Goal: Communication & Community: Answer question/provide support

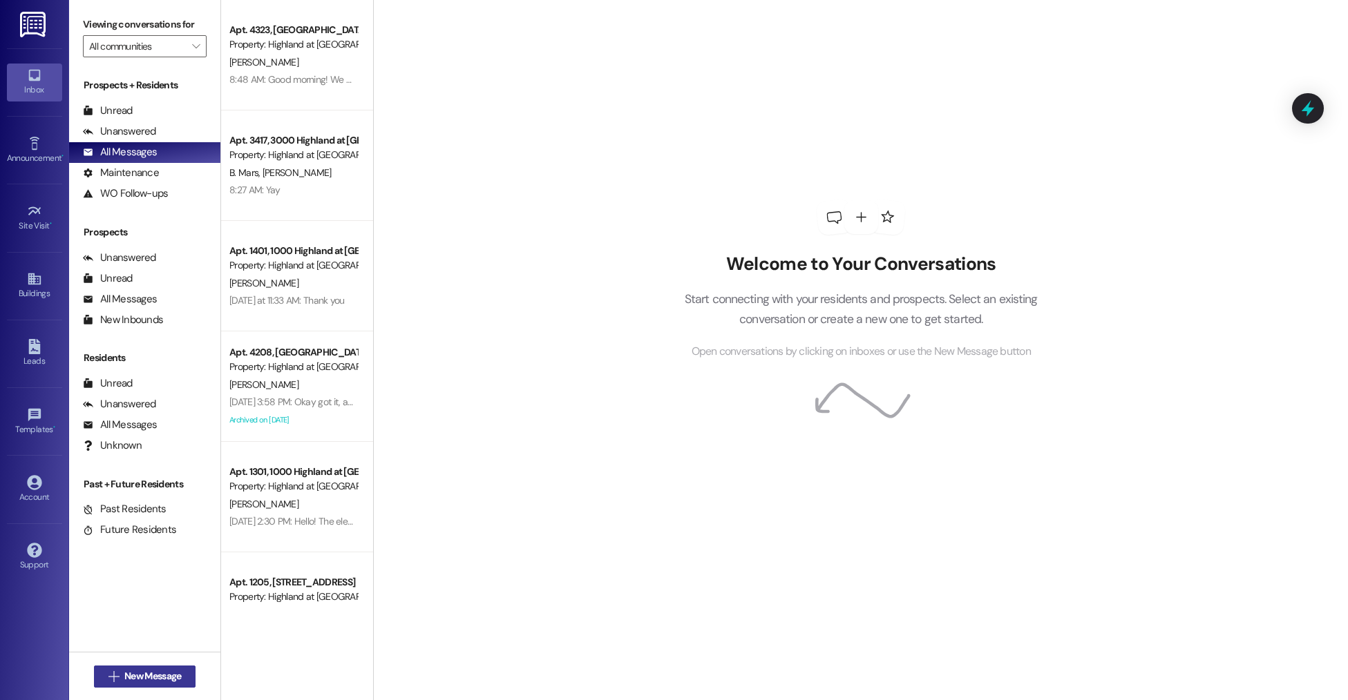
click at [151, 669] on span "New Message" at bounding box center [152, 676] width 57 height 15
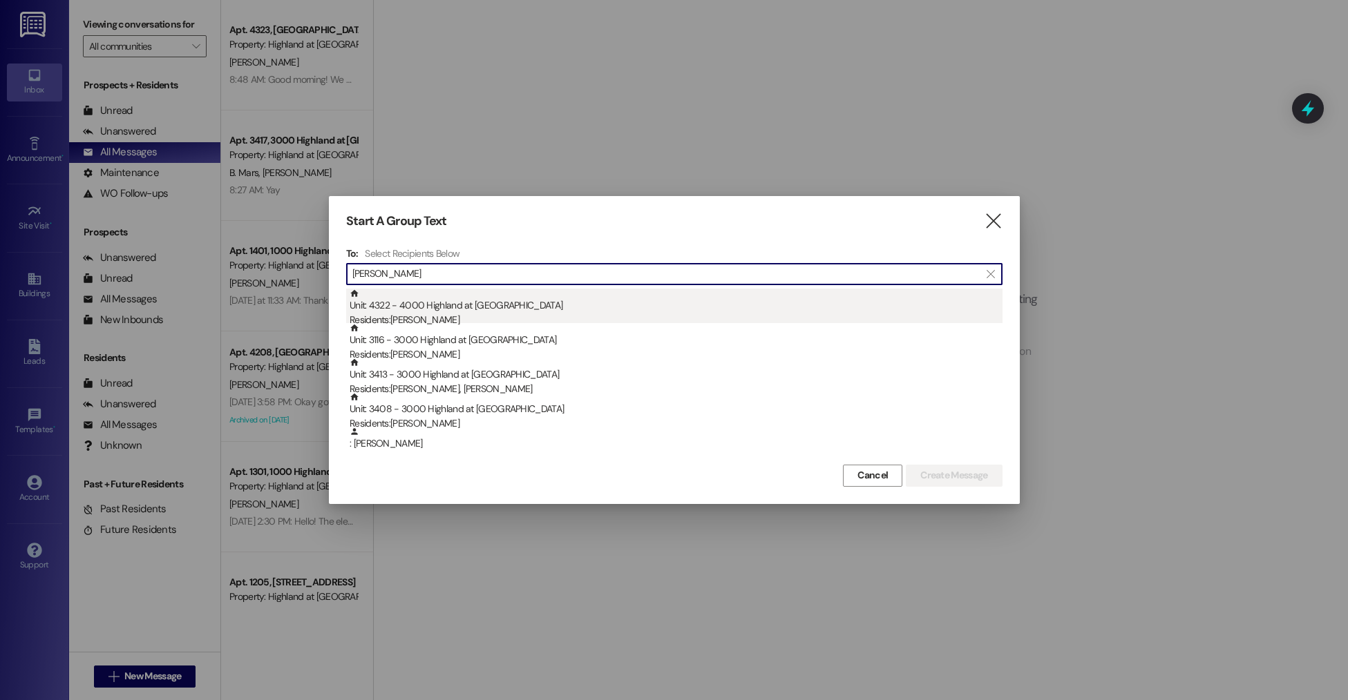
type input "JEFF"
click at [510, 314] on div "Residents: Jeffrey Borchardt" at bounding box center [676, 320] width 653 height 15
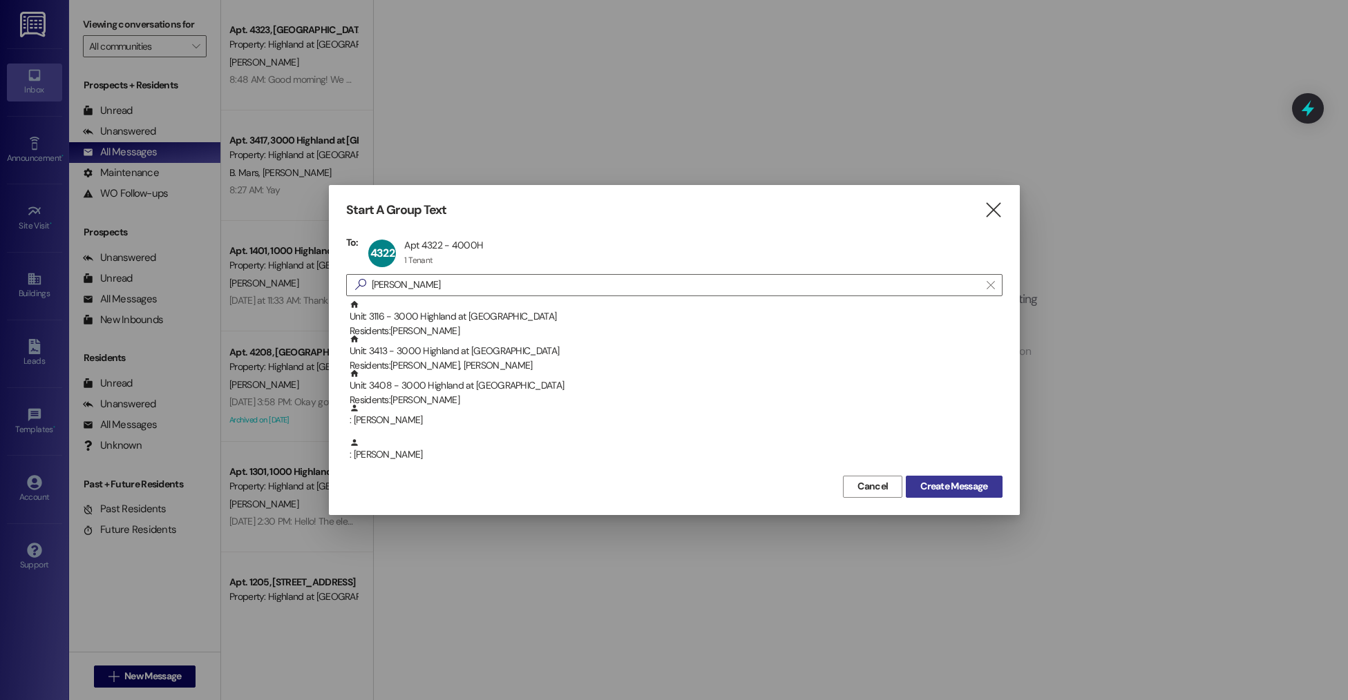
click at [969, 482] on span "Create Message" at bounding box center [953, 486] width 67 height 15
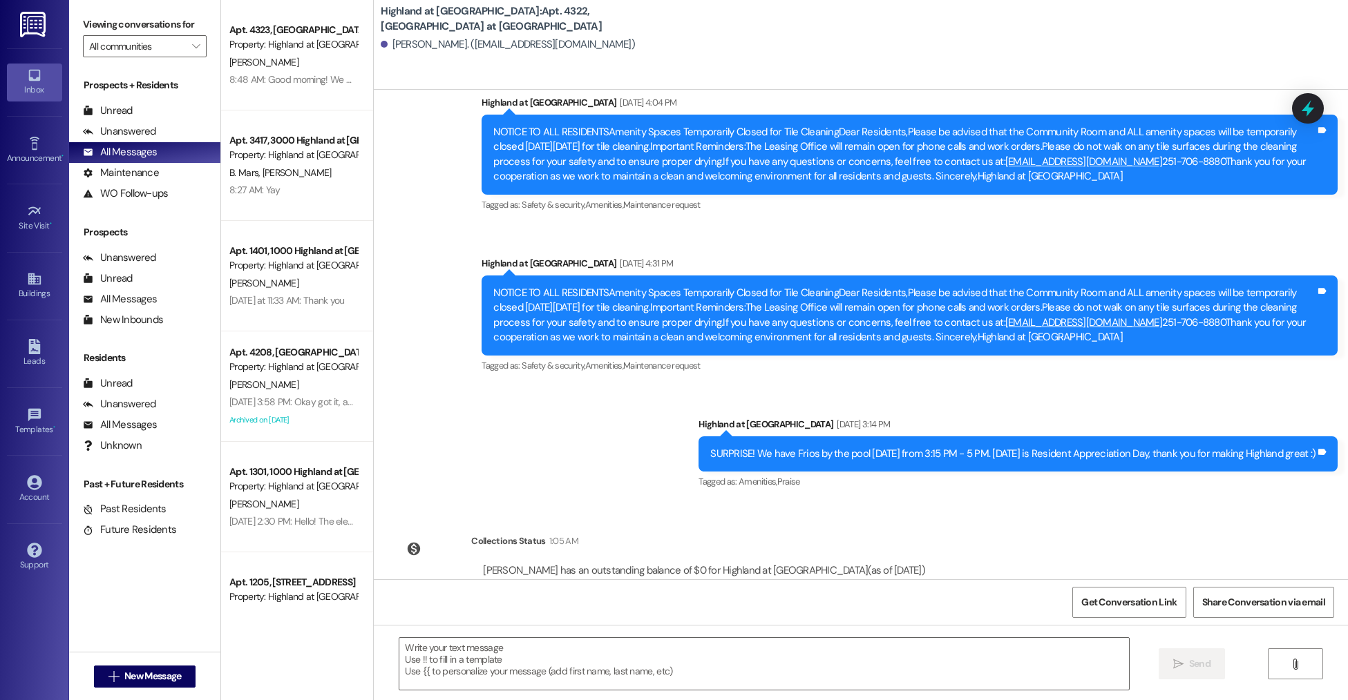
scroll to position [18025, 0]
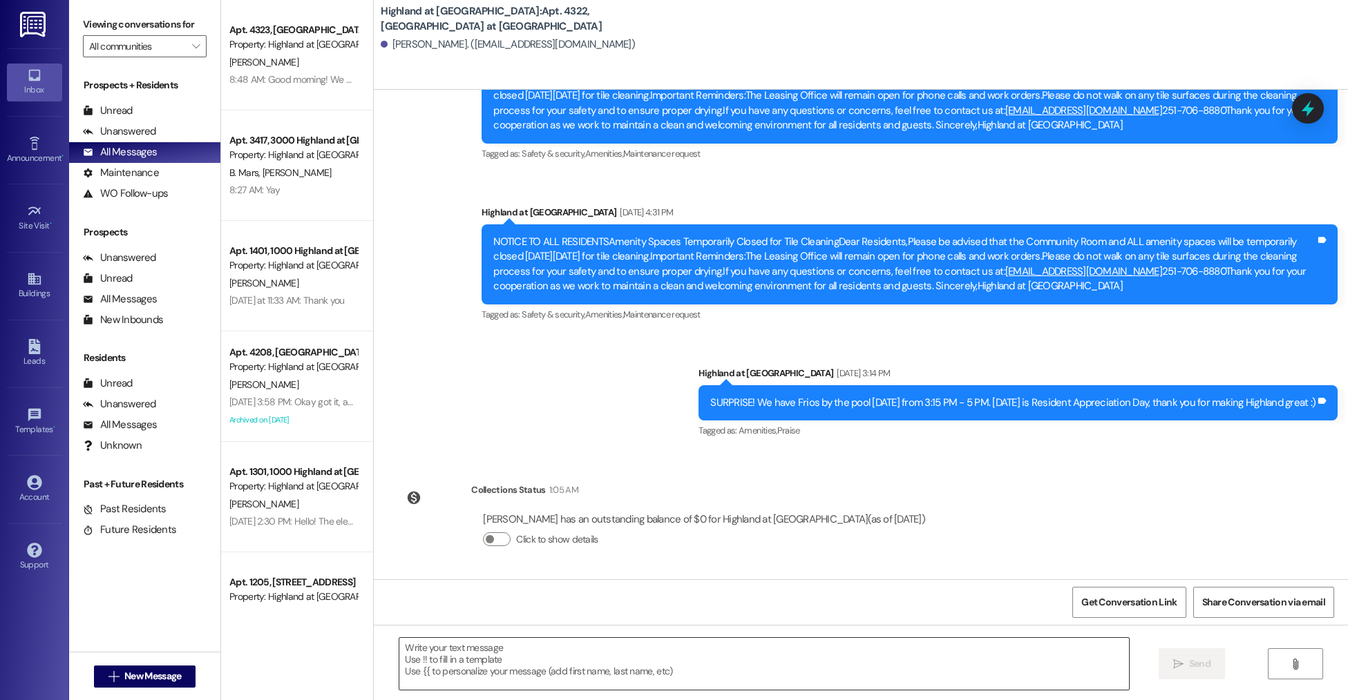
click at [584, 657] on textarea at bounding box center [763, 664] width 729 height 52
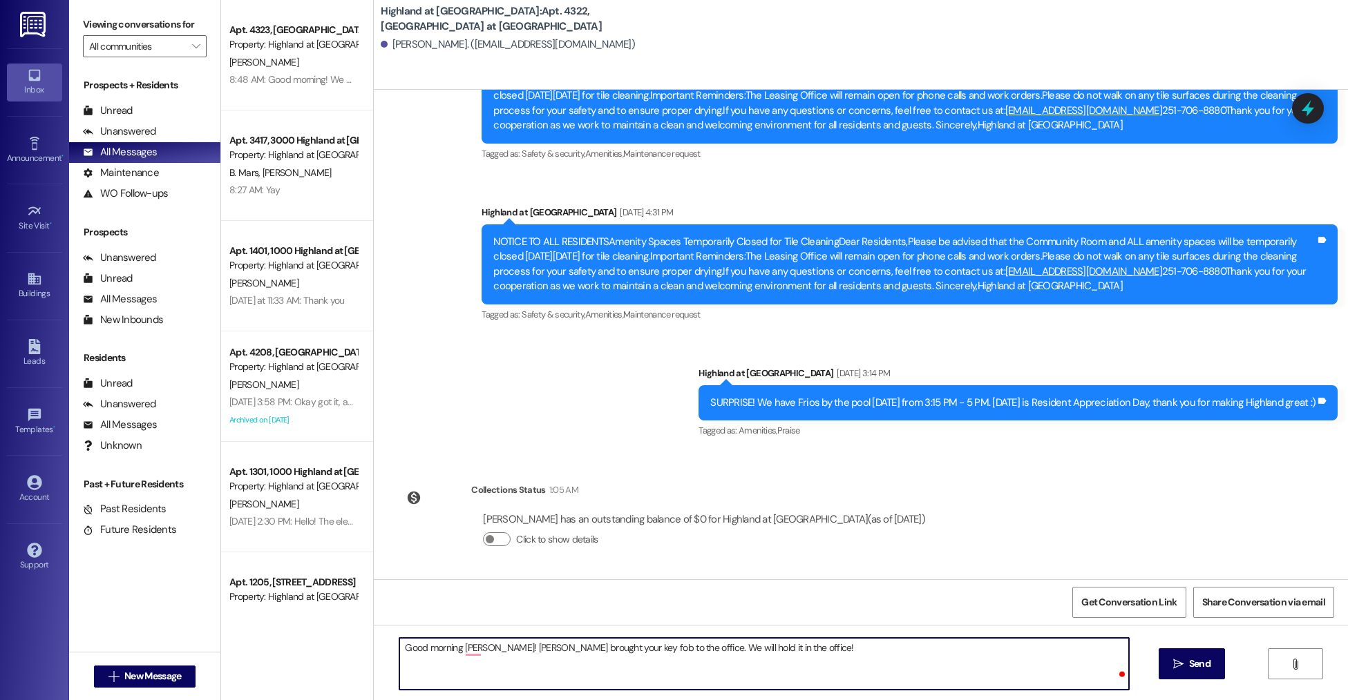
type textarea "Good morning [PERSON_NAME]! [PERSON_NAME] brought your key fob to the office. W…"
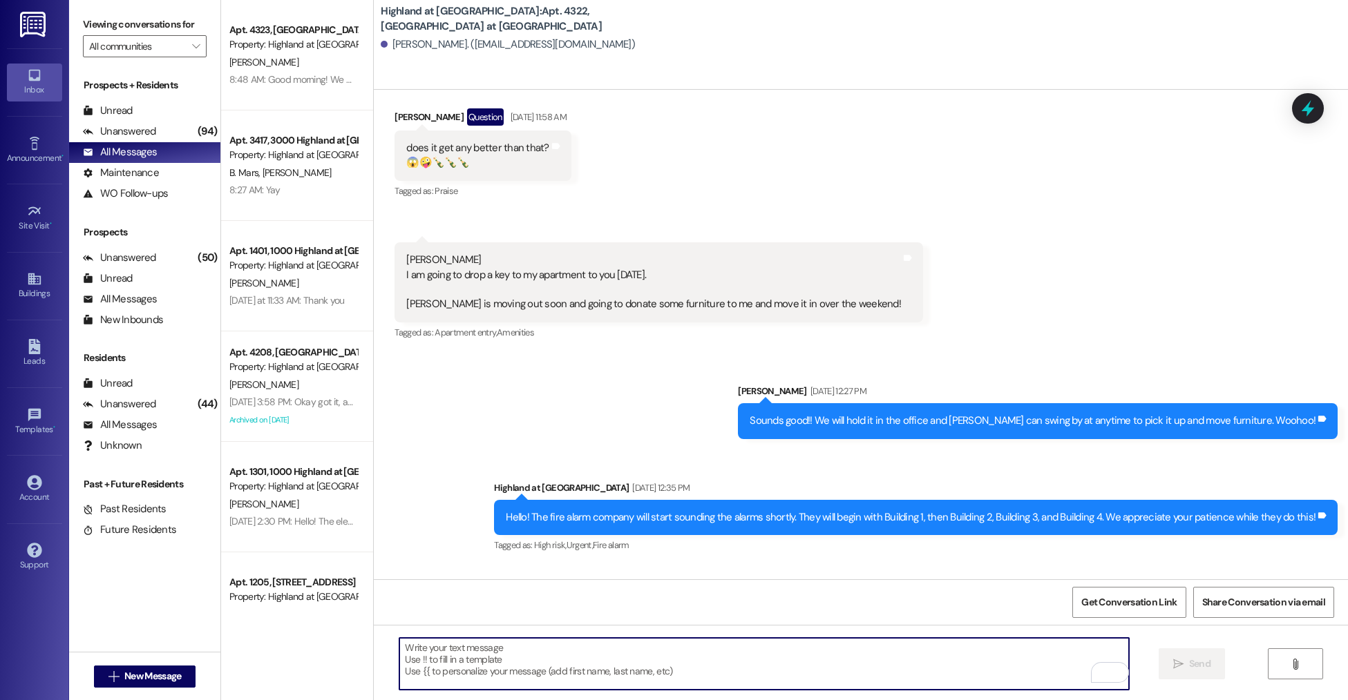
scroll to position [17357, 0]
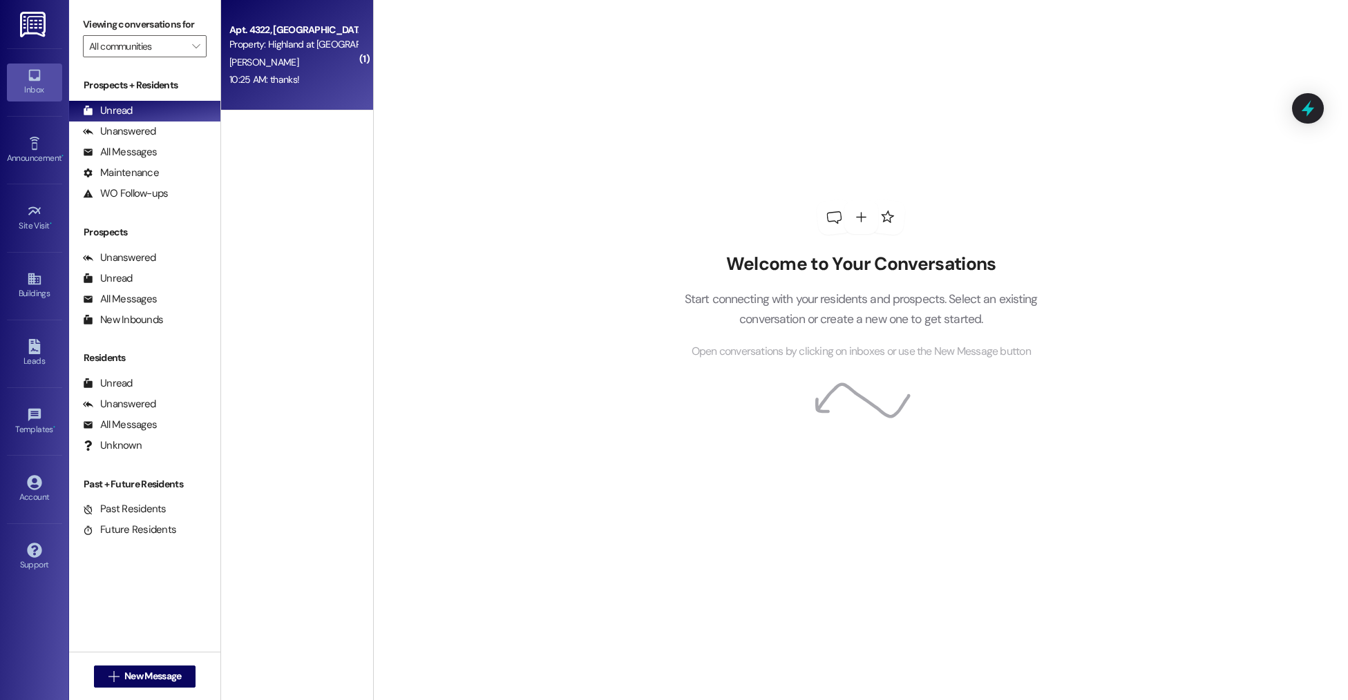
click at [305, 47] on div "Property: Highland at [GEOGRAPHIC_DATA]" at bounding box center [293, 44] width 128 height 15
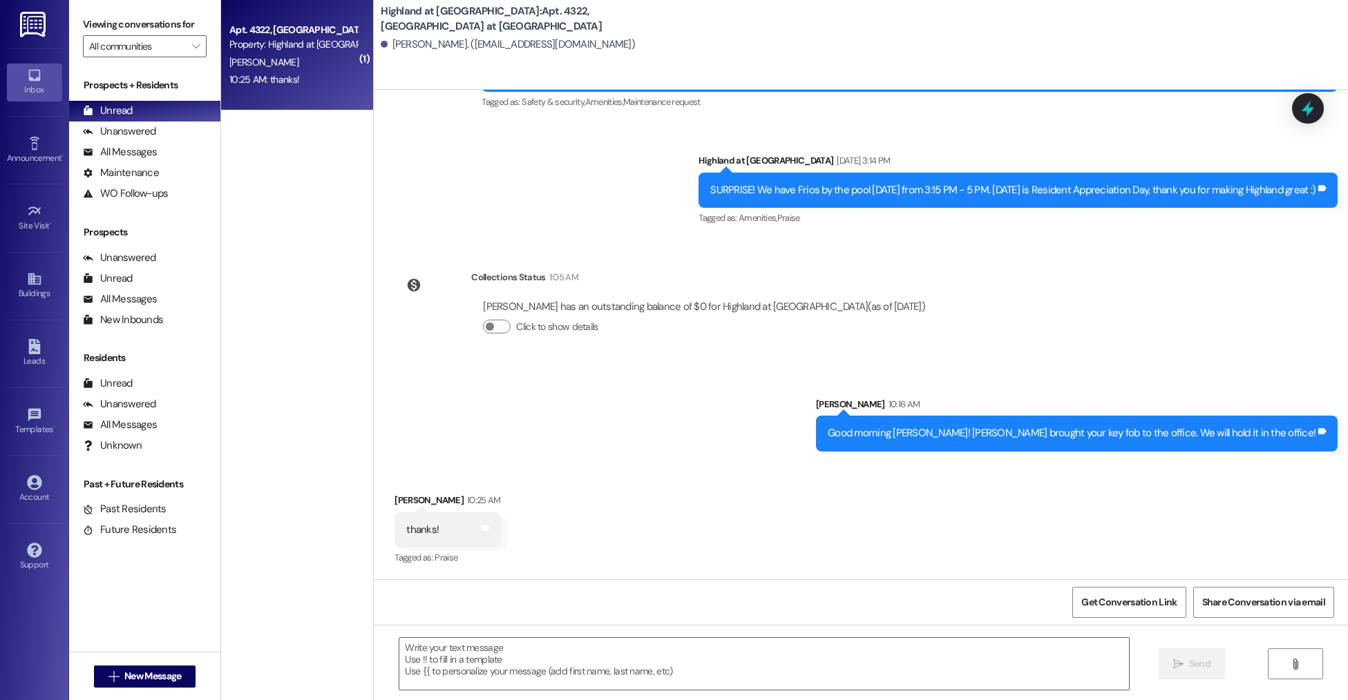
scroll to position [18239, 0]
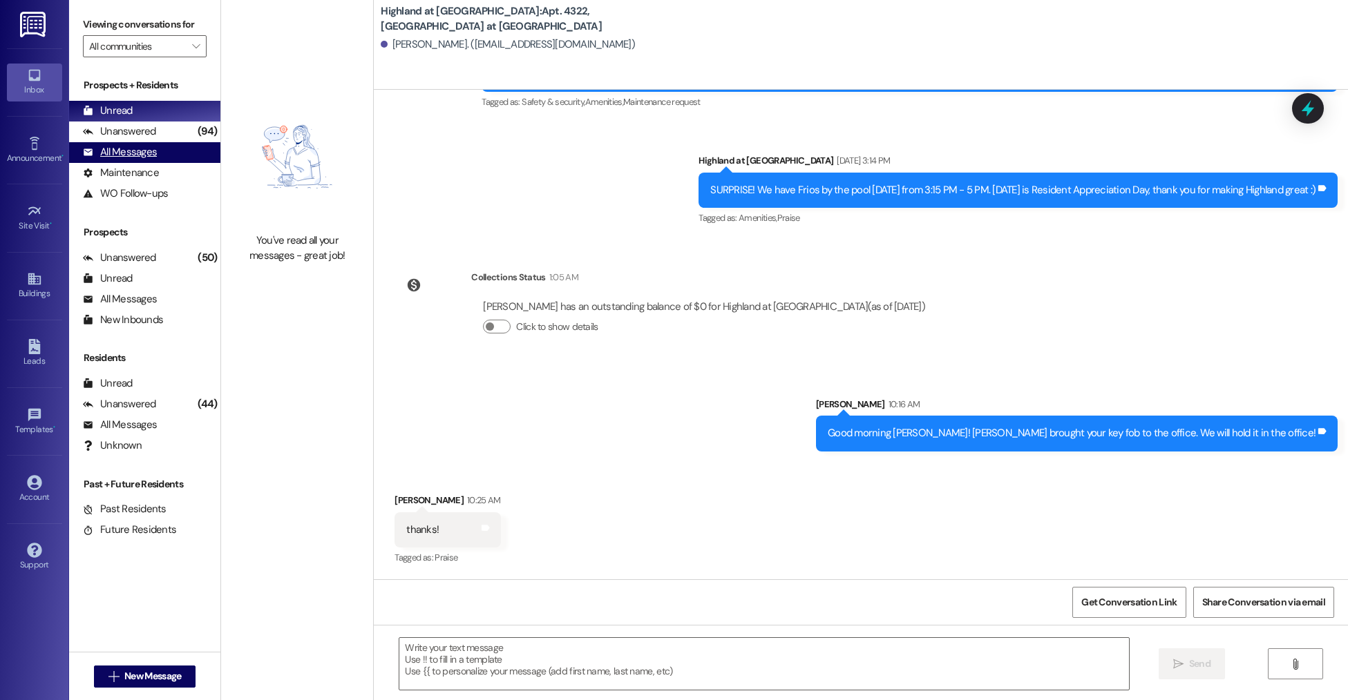
click at [173, 151] on div "All Messages (undefined)" at bounding box center [144, 152] width 151 height 21
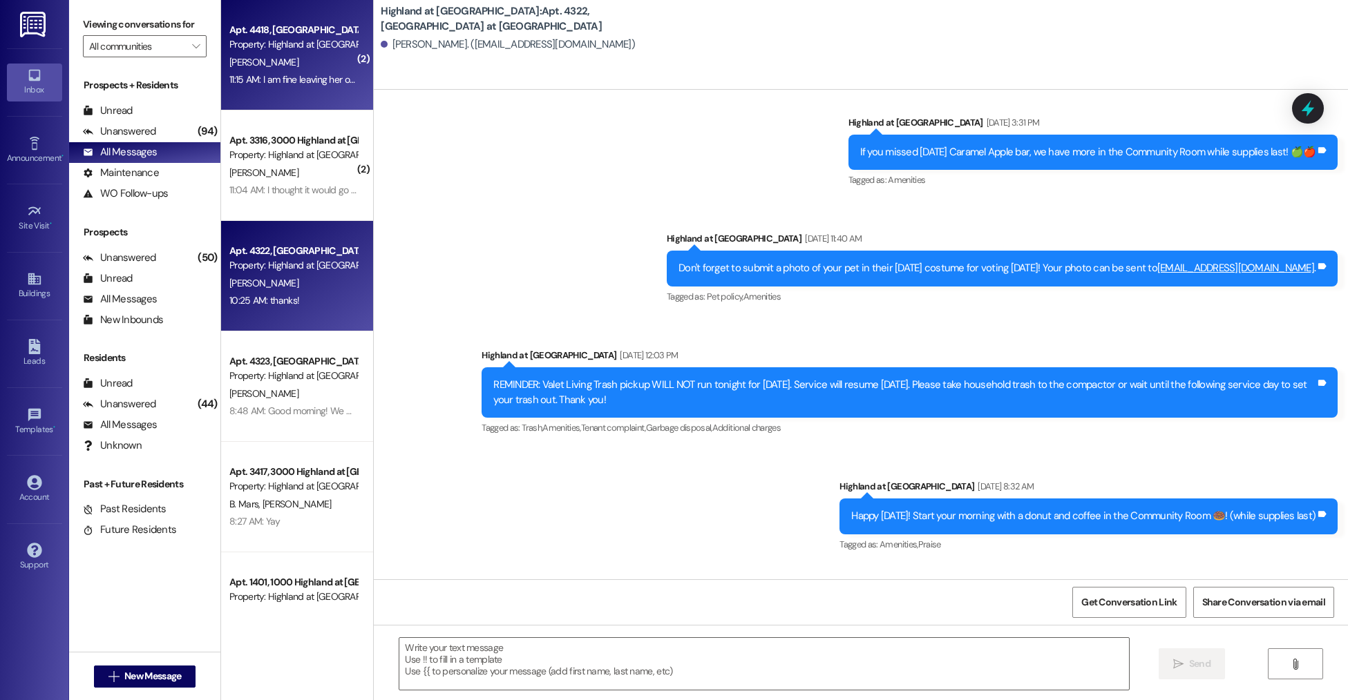
click at [281, 83] on div "11:15 AM: I am fine leaving her out, but then she barks at the front door when …" at bounding box center [873, 79] width 1288 height 12
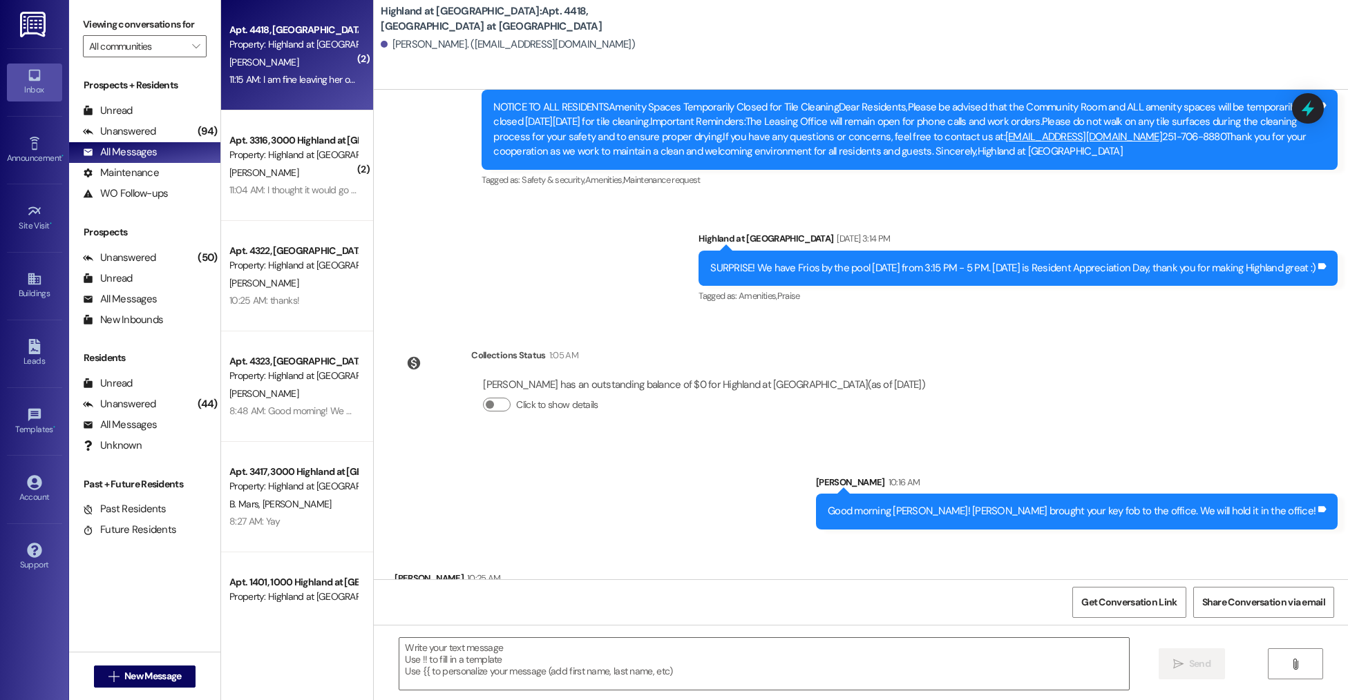
scroll to position [7312, 0]
